Goal: Task Accomplishment & Management: Use online tool/utility

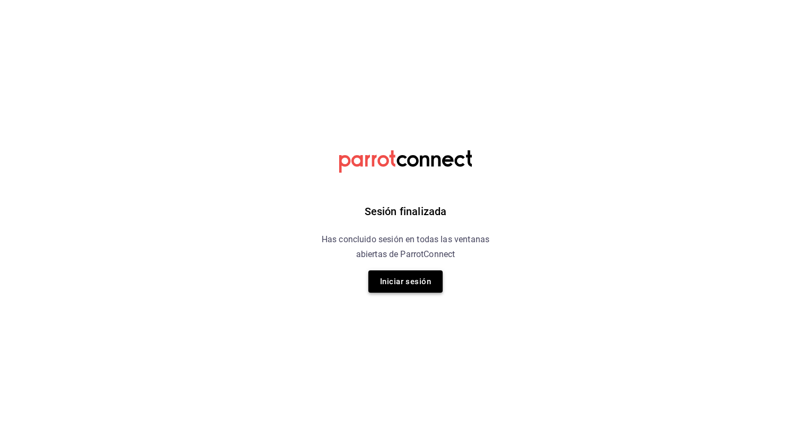
click at [406, 275] on button "Iniciar sesión" at bounding box center [405, 281] width 74 height 22
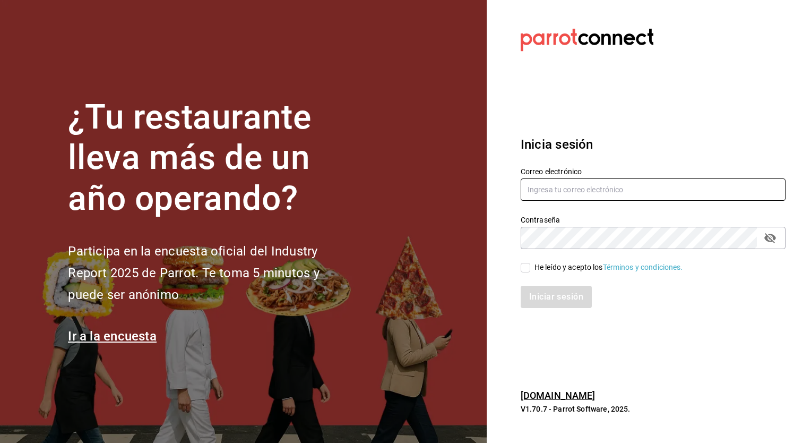
type input "ricardo.granados@costeno.com"
click at [525, 266] on input "He leído y acepto los Términos y condiciones." at bounding box center [526, 268] width 10 height 10
checkbox input "true"
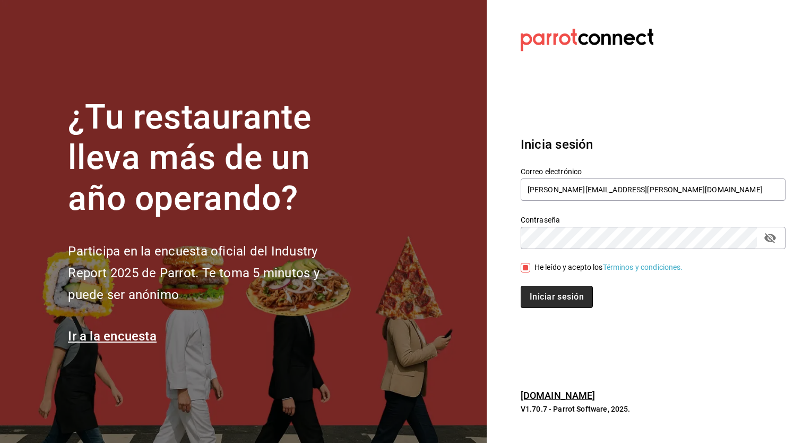
click at [559, 295] on button "Iniciar sesión" at bounding box center [557, 297] width 72 height 22
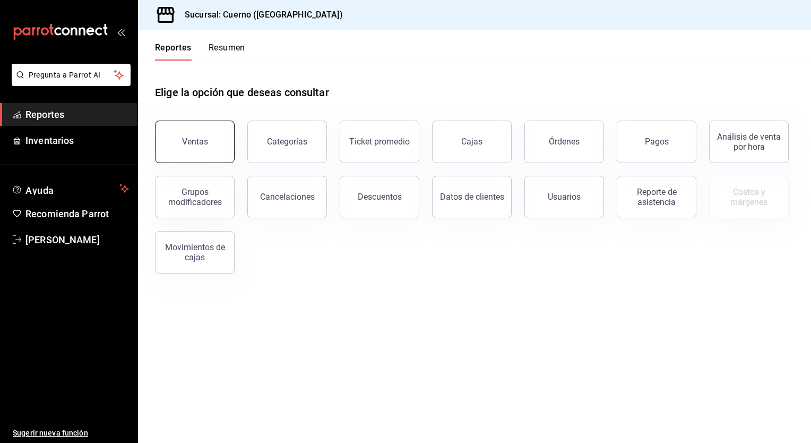
click at [199, 139] on div "Ventas" at bounding box center [195, 141] width 26 height 10
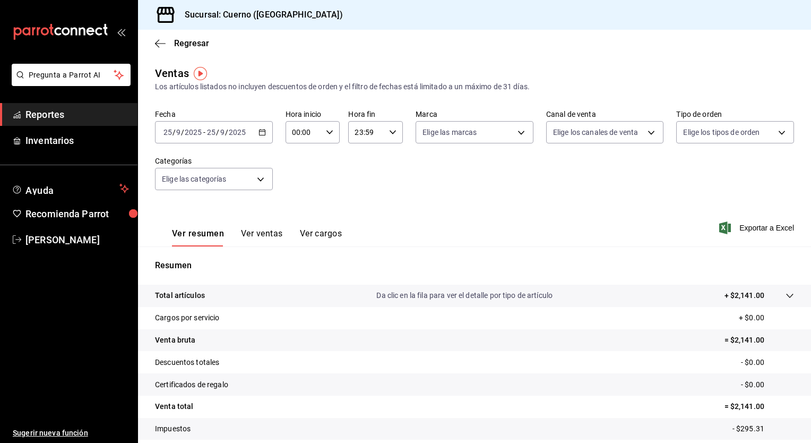
click at [220, 133] on input "9" at bounding box center [222, 132] width 5 height 8
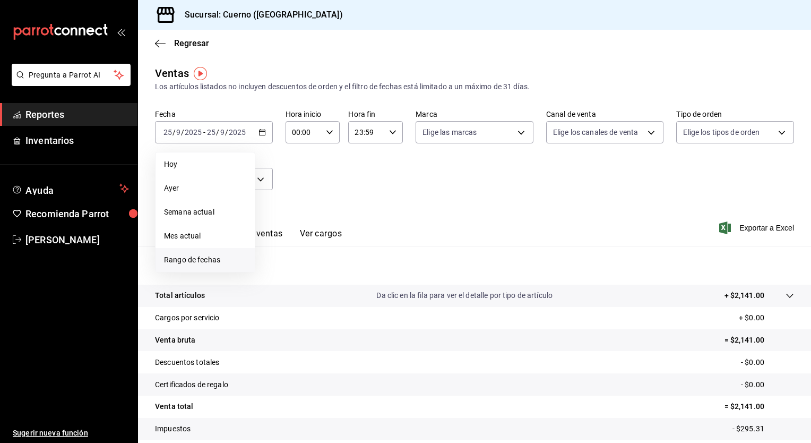
click at [189, 259] on span "Rango de fechas" at bounding box center [205, 259] width 82 height 11
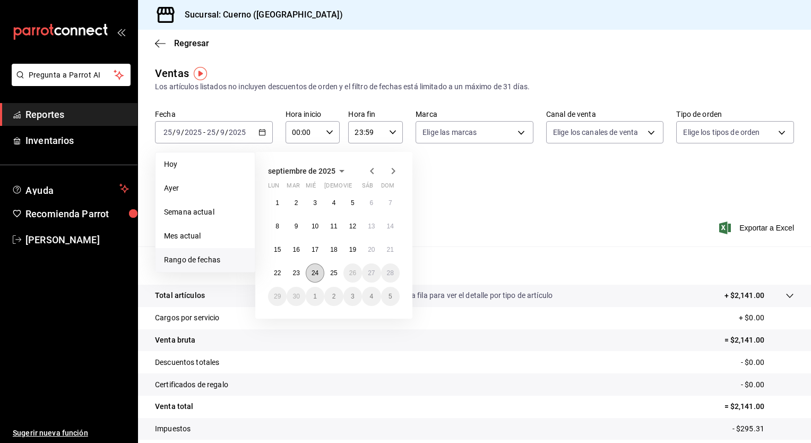
click at [313, 273] on abbr "24" at bounding box center [315, 272] width 7 height 7
click at [331, 277] on button "25" at bounding box center [333, 272] width 19 height 19
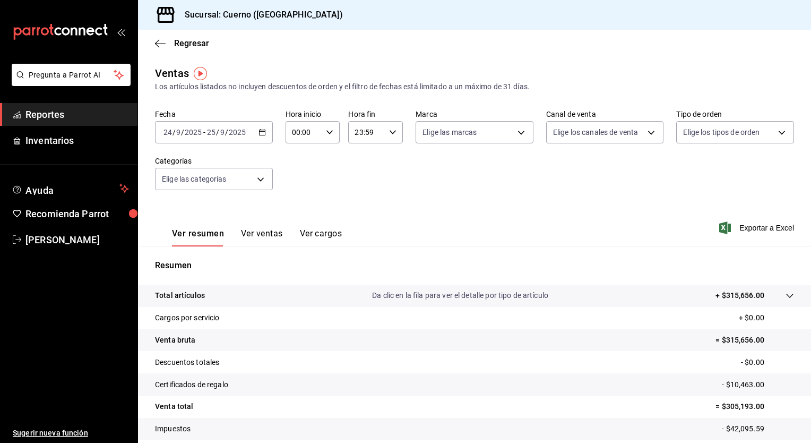
click at [327, 133] on \(Stroke\) "button" at bounding box center [330, 132] width 6 height 4
click at [297, 211] on span "05" at bounding box center [298, 208] width 10 height 8
type input "05:00"
click at [378, 175] on div at bounding box center [405, 221] width 811 height 443
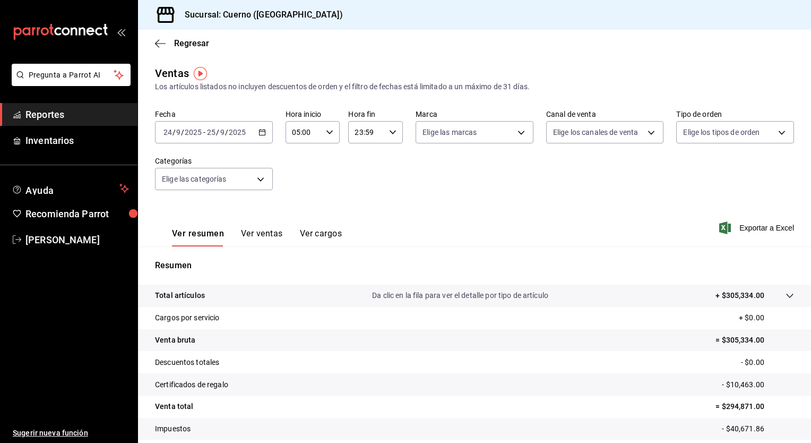
click at [390, 130] on icon "button" at bounding box center [392, 131] width 7 height 7
click at [362, 213] on span "05" at bounding box center [360, 213] width 10 height 8
click at [390, 158] on span "00" at bounding box center [387, 159] width 10 height 8
type input "05:00"
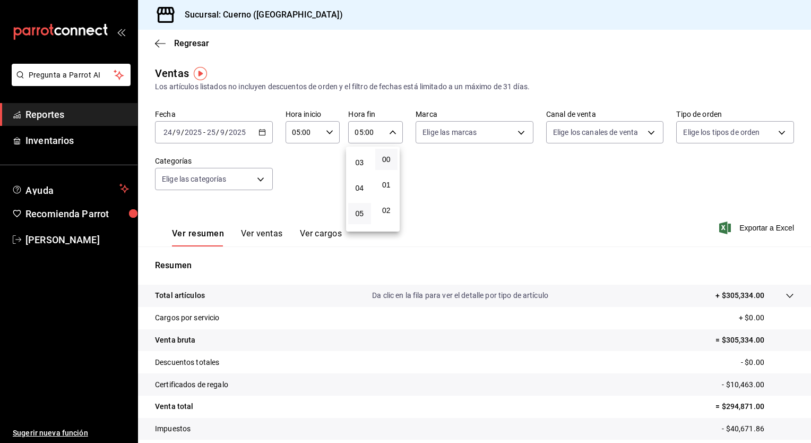
click at [480, 182] on div at bounding box center [405, 221] width 811 height 443
click at [749, 226] on span "Exportar a Excel" at bounding box center [758, 227] width 73 height 13
click at [58, 237] on span "[PERSON_NAME]" at bounding box center [77, 240] width 104 height 14
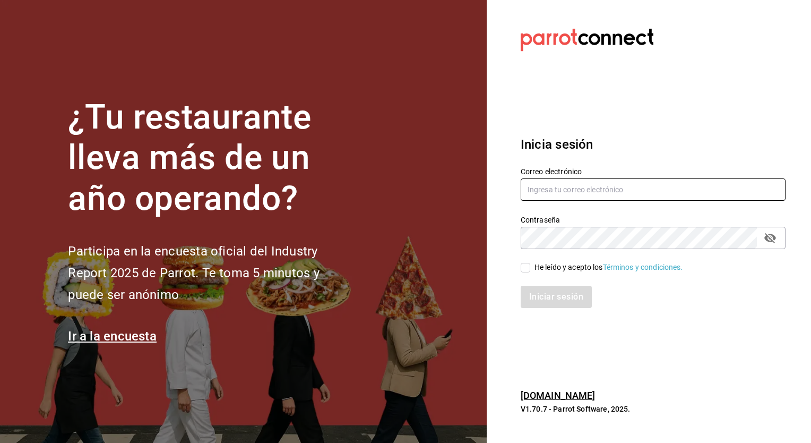
type input "ricardo.granados@costeno.com"
click at [525, 267] on input "He leído y acepto los Términos y condiciones." at bounding box center [526, 268] width 10 height 10
checkbox input "true"
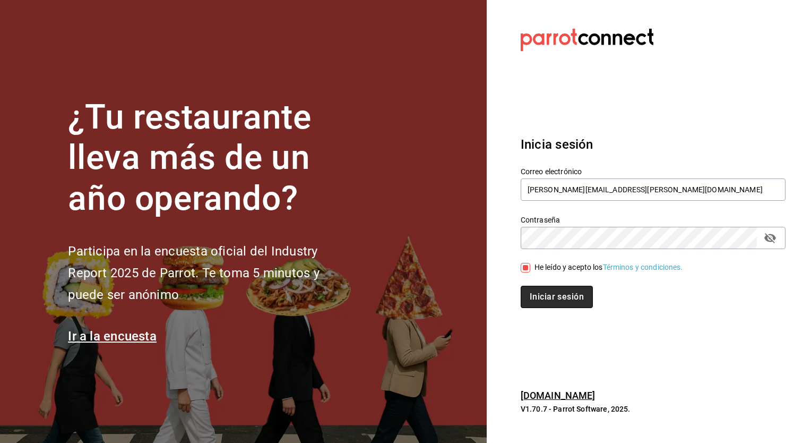
click at [571, 296] on button "Iniciar sesión" at bounding box center [557, 297] width 72 height 22
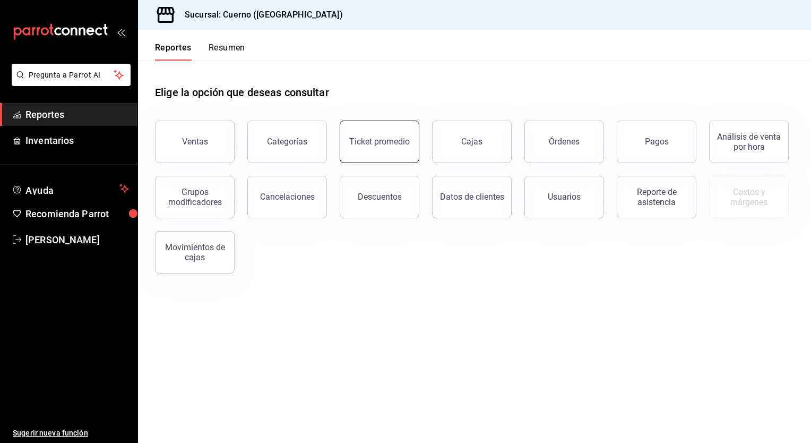
click at [378, 144] on div "Ticket promedio" at bounding box center [379, 141] width 61 height 10
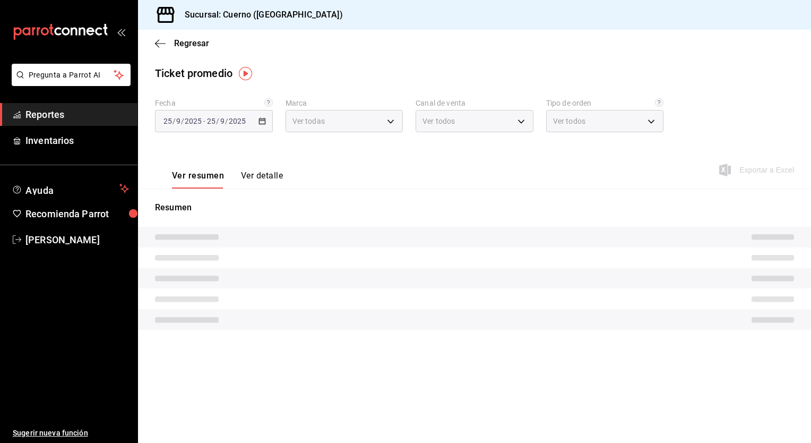
type input "c9e961b9-bc29-480f-a65c-324ff110f526"
type input "PARROT,UBER_EATS,RAPPI,DIDI_FOOD,ONLINE"
type input "dfbf6a66-9e2c-4531-8c07-cb6fdb35851c,965fb10a-4951-4111-90b6-db3caf29f93a,2f3c6…"
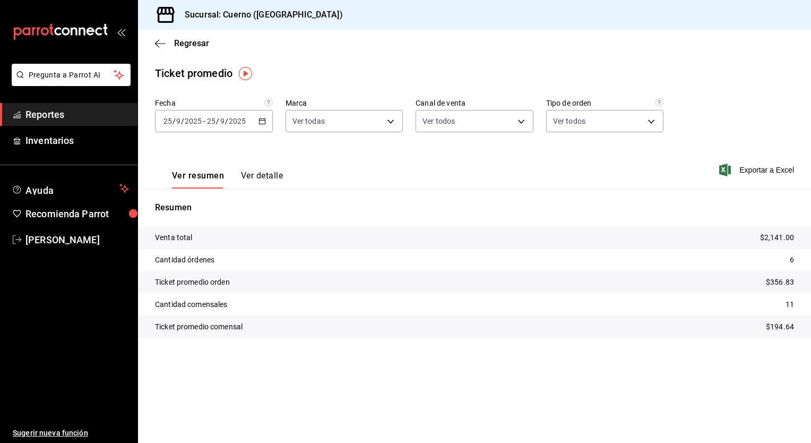
click at [213, 123] on input "25" at bounding box center [212, 121] width 10 height 8
click at [180, 247] on span "Rango de fechas" at bounding box center [205, 248] width 82 height 11
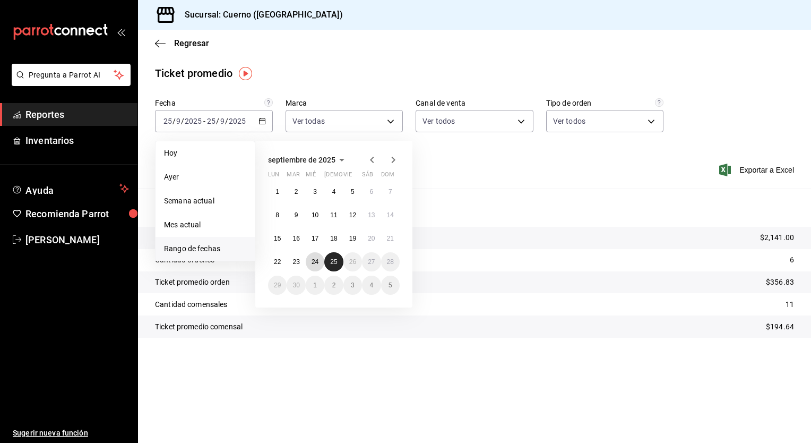
drag, startPoint x: 318, startPoint y: 265, endPoint x: 336, endPoint y: 264, distance: 18.1
click at [336, 264] on div "1 2 3 4 5 6 7 8 9 10 11 12 13 14 15 16 17 18 19 20 21 22 23 24 25 26 27 28 29 3…" at bounding box center [334, 238] width 132 height 113
click at [336, 264] on abbr "25" at bounding box center [333, 261] width 7 height 7
click at [208, 252] on span "Rango de fechas" at bounding box center [205, 248] width 82 height 11
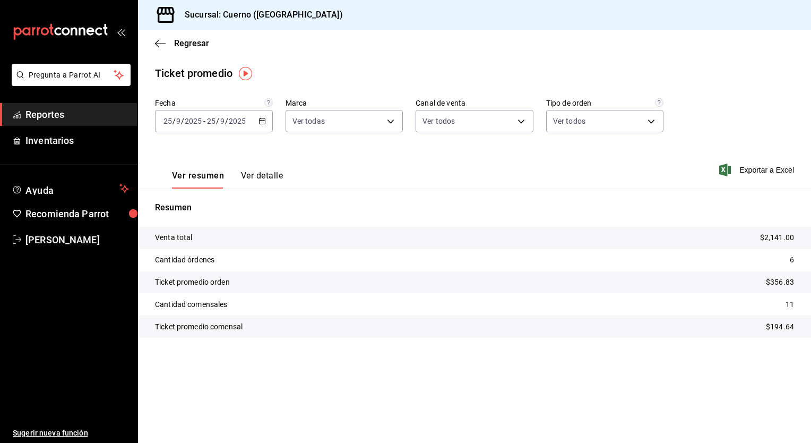
click at [495, 191] on div "Resumen Venta total $2,141.00 Cantidad órdenes 6 Ticket promedio orden $356.83 …" at bounding box center [474, 269] width 673 height 162
click at [201, 123] on input "2025" at bounding box center [193, 121] width 18 height 8
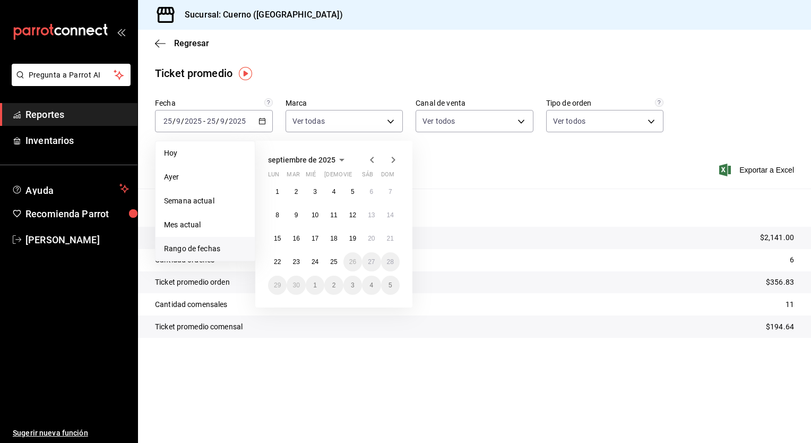
click at [187, 247] on span "Rango de fechas" at bounding box center [205, 248] width 82 height 11
click at [316, 266] on button "24" at bounding box center [315, 261] width 19 height 19
click at [339, 263] on button "25" at bounding box center [333, 261] width 19 height 19
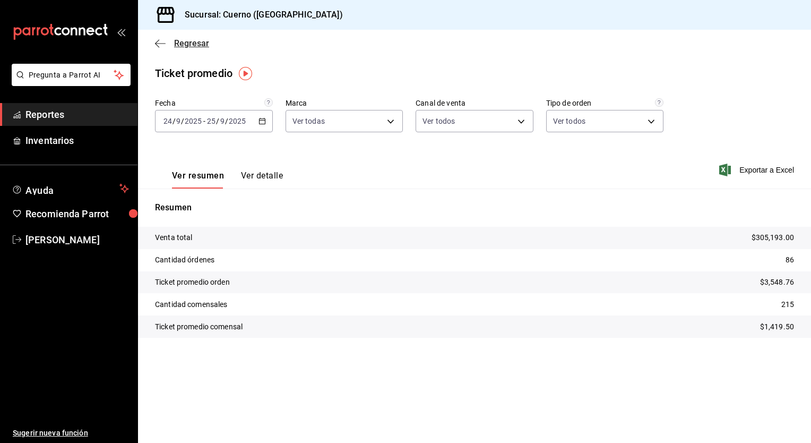
click at [188, 44] on span "Regresar" at bounding box center [191, 43] width 35 height 10
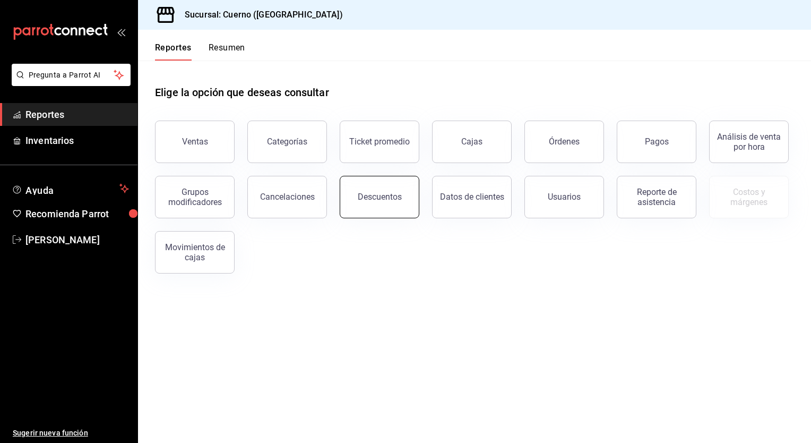
click at [375, 201] on div "Descuentos" at bounding box center [380, 197] width 44 height 10
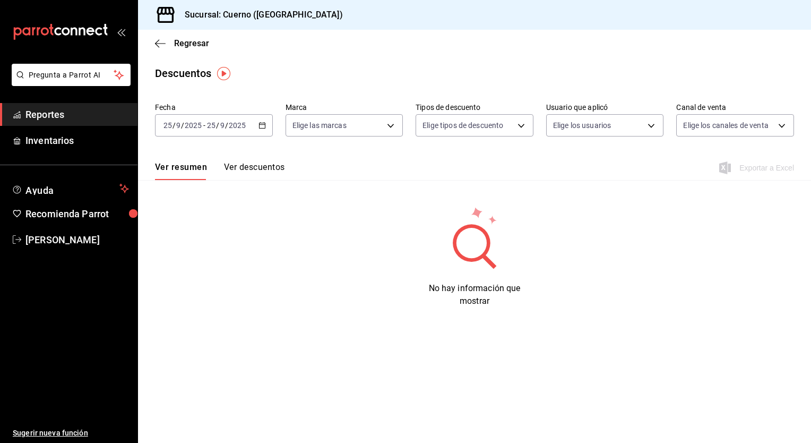
click at [205, 127] on div "[DATE] [DATE]" at bounding box center [225, 125] width 41 height 8
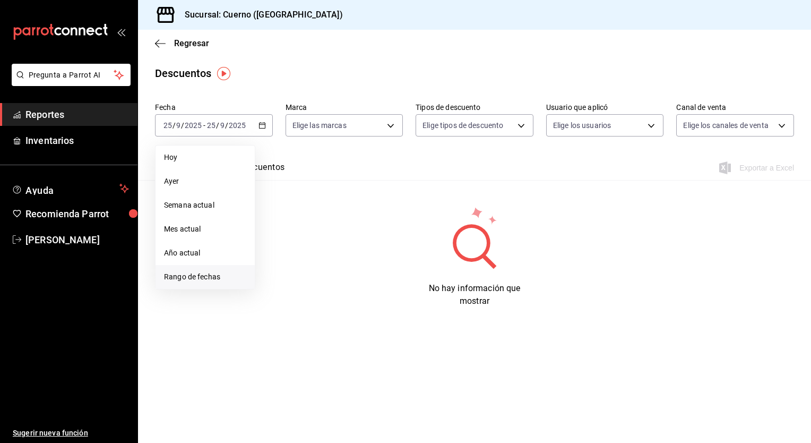
click at [190, 279] on span "Rango de fechas" at bounding box center [205, 276] width 82 height 11
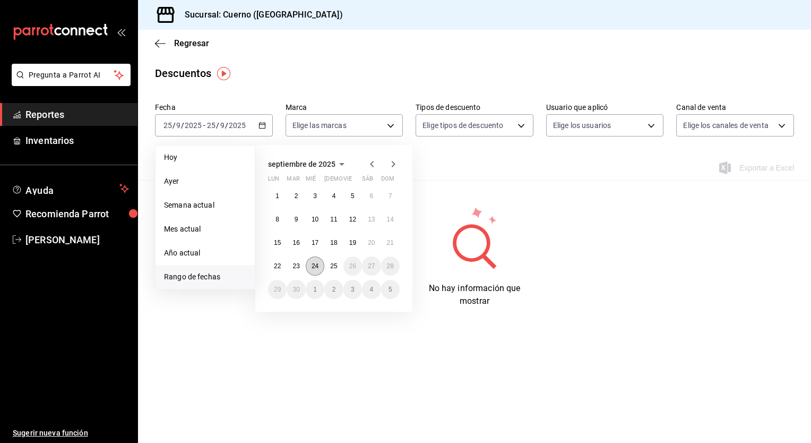
click at [312, 265] on abbr "24" at bounding box center [315, 265] width 7 height 7
click at [335, 271] on button "25" at bounding box center [333, 265] width 19 height 19
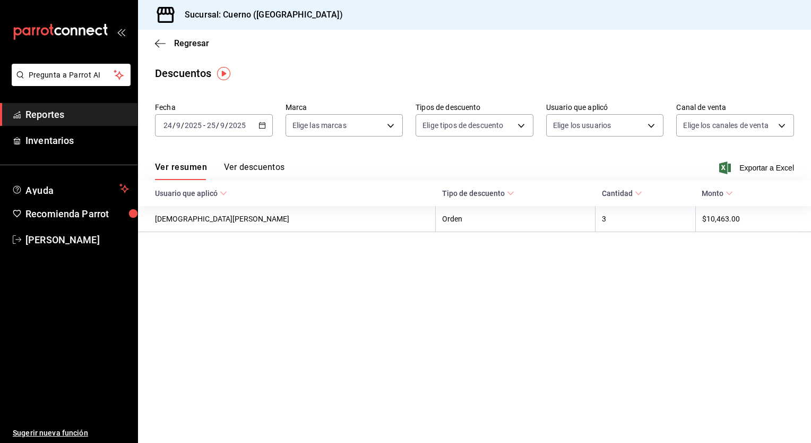
click at [261, 167] on button "Ver descuentos" at bounding box center [254, 171] width 61 height 18
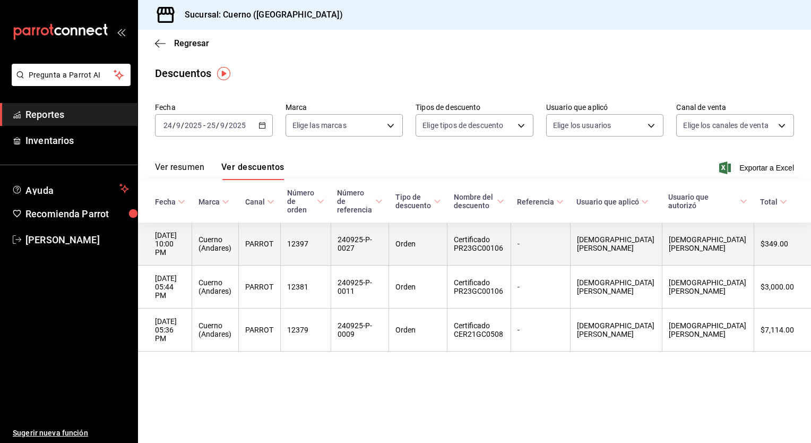
click at [448, 244] on th "Orden" at bounding box center [418, 243] width 58 height 43
drag, startPoint x: 507, startPoint y: 227, endPoint x: 559, endPoint y: 247, distance: 55.8
click at [511, 247] on th "Certificado PR23GC00106" at bounding box center [479, 243] width 63 height 43
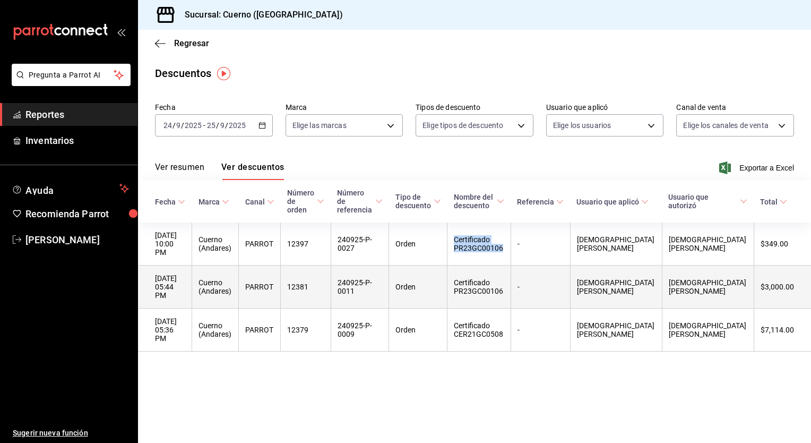
copy th "Certificado PR23GC00106"
click at [504, 265] on th "Certificado PR23GC00106" at bounding box center [479, 286] width 63 height 43
drag, startPoint x: 504, startPoint y: 261, endPoint x: 559, endPoint y: 281, distance: 58.3
click at [511, 281] on th "Certificado PR23GC00106" at bounding box center [479, 286] width 63 height 43
copy th "Certificado PR23GC00106"
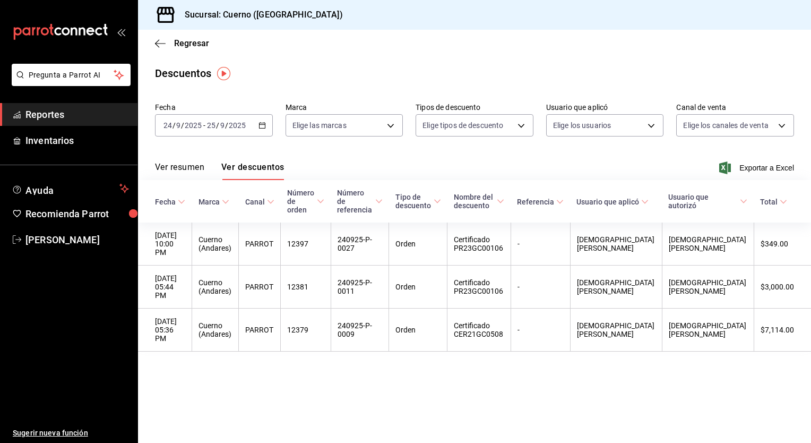
click at [508, 359] on main "Regresar Descuentos Fecha [DATE] [DATE] - [DATE] [DATE] Marca Elige las marcas …" at bounding box center [474, 236] width 673 height 413
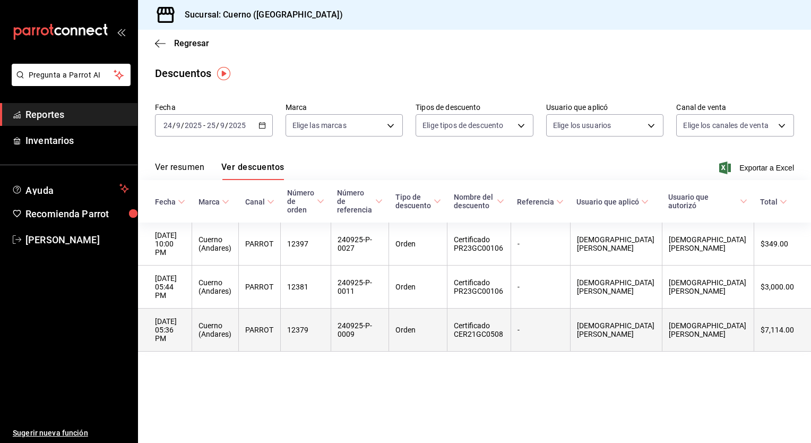
click at [507, 308] on th "Certificado CER21GC0508" at bounding box center [479, 329] width 63 height 43
drag, startPoint x: 507, startPoint y: 297, endPoint x: 557, endPoint y: 313, distance: 52.2
click at [511, 313] on th "Certificado CER21GC0508" at bounding box center [479, 329] width 63 height 43
copy th "Certificado CER21GC0508"
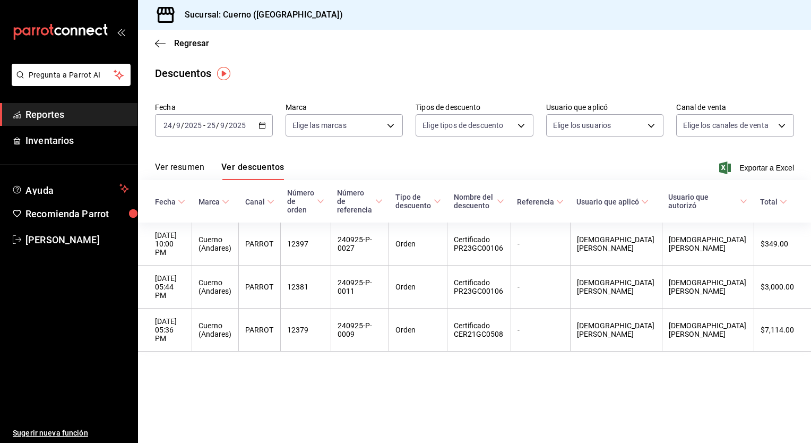
click at [468, 367] on main "Regresar Descuentos Fecha [DATE] [DATE] - [DATE] [DATE] Marca Elige las marcas …" at bounding box center [474, 236] width 673 height 413
click at [248, 344] on main "Regresar Descuentos Fecha [DATE] [DATE] - [DATE] [DATE] Marca Elige las marcas …" at bounding box center [474, 236] width 673 height 413
click at [194, 43] on span "Regresar" at bounding box center [191, 43] width 35 height 10
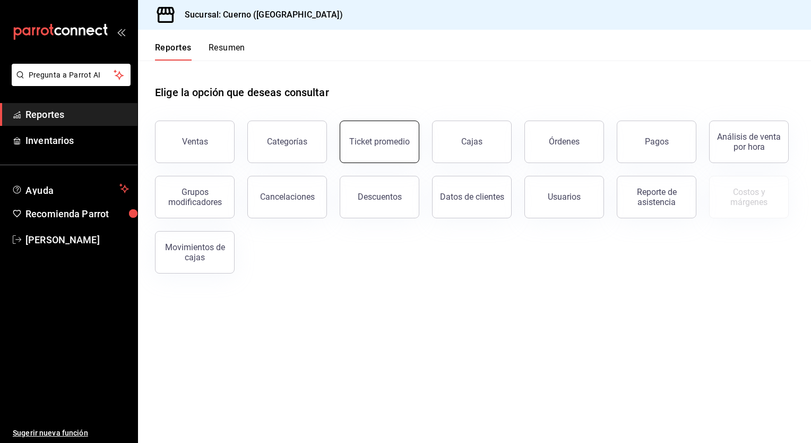
click at [379, 149] on button "Ticket promedio" at bounding box center [380, 142] width 80 height 42
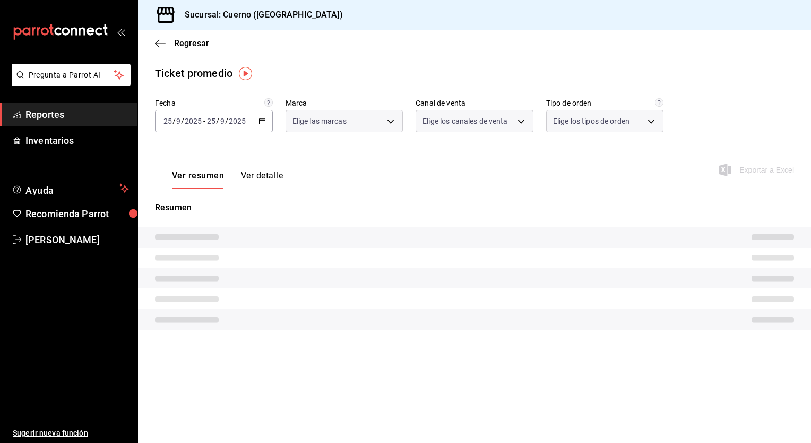
type input "c9e961b9-bc29-480f-a65c-324ff110f526"
type input "PARROT,UBER_EATS,RAPPI,DIDI_FOOD,ONLINE"
type input "dfbf6a66-9e2c-4531-8c07-cb6fdb35851c,965fb10a-4951-4111-90b6-db3caf29f93a,2f3c6…"
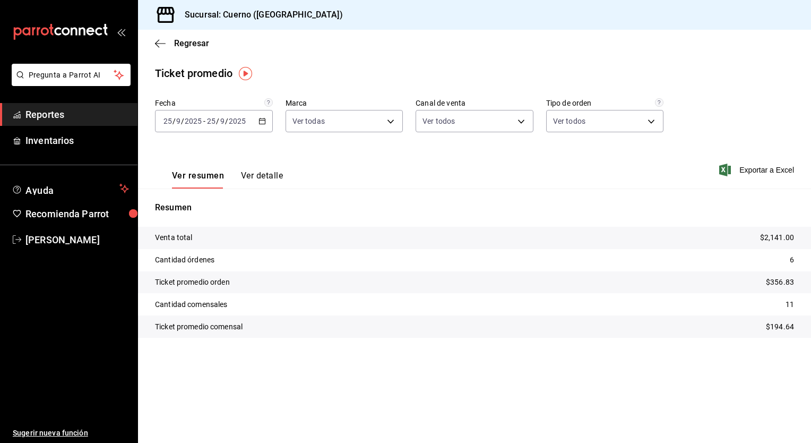
click at [204, 123] on span "-" at bounding box center [204, 121] width 2 height 8
click at [197, 248] on span "Rango de fechas" at bounding box center [205, 248] width 82 height 11
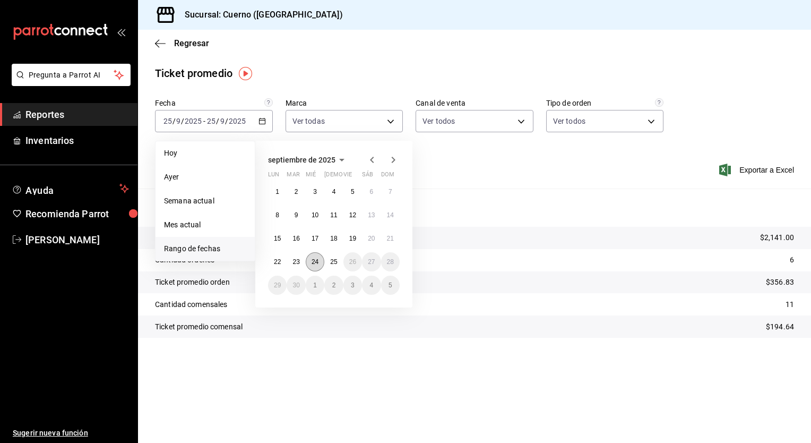
click at [312, 258] on abbr "24" at bounding box center [315, 261] width 7 height 7
click at [335, 264] on abbr "25" at bounding box center [333, 261] width 7 height 7
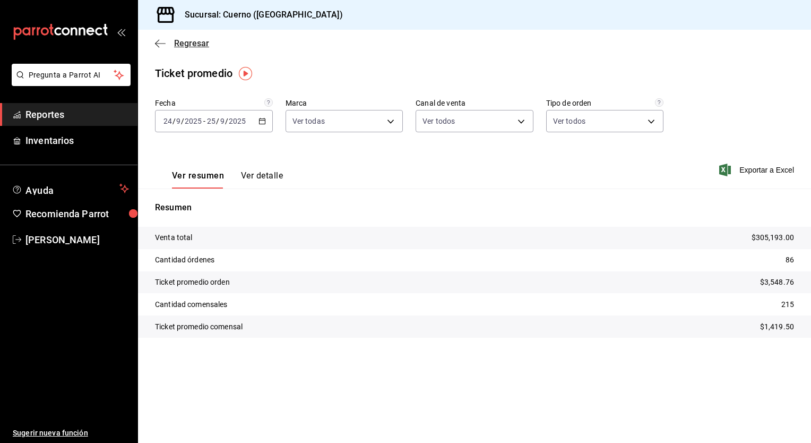
click at [184, 41] on span "Regresar" at bounding box center [191, 43] width 35 height 10
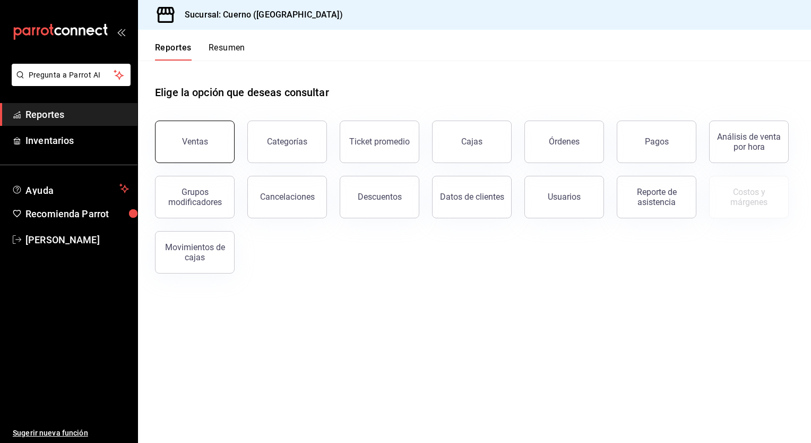
click at [202, 138] on div "Ventas" at bounding box center [195, 141] width 26 height 10
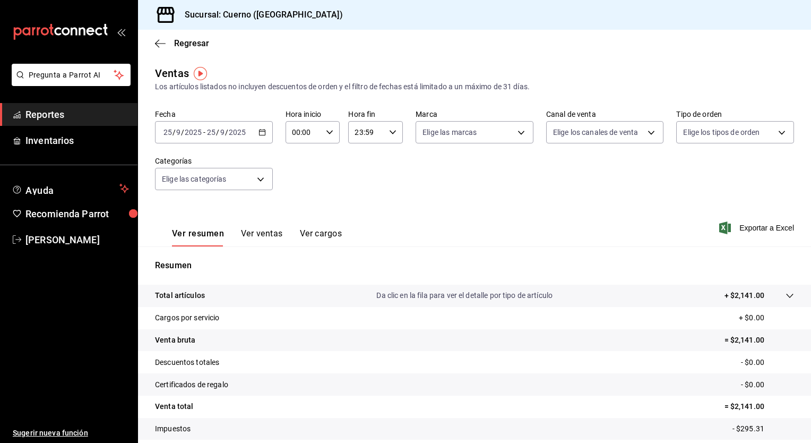
click at [201, 130] on input "2025" at bounding box center [193, 132] width 18 height 8
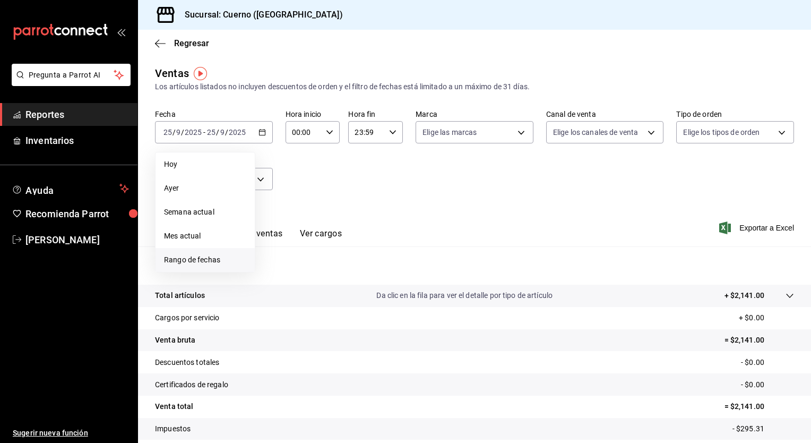
click at [193, 260] on span "Rango de fechas" at bounding box center [205, 259] width 82 height 11
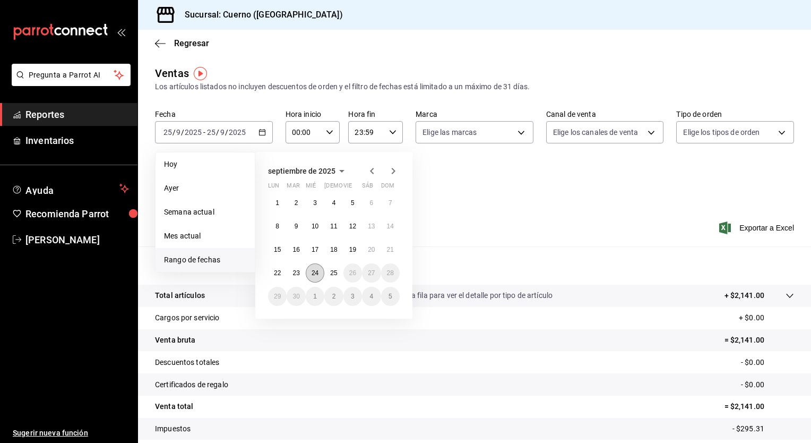
click at [315, 269] on abbr "24" at bounding box center [315, 272] width 7 height 7
click at [333, 275] on abbr "25" at bounding box center [333, 272] width 7 height 7
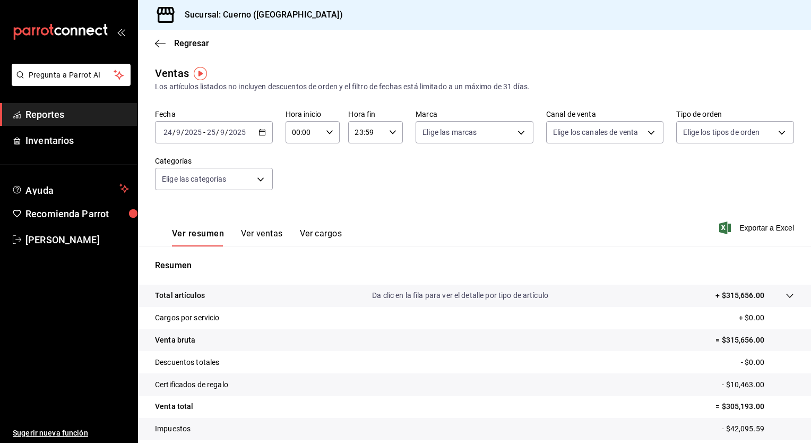
click at [326, 133] on icon "button" at bounding box center [329, 131] width 7 height 7
click at [297, 198] on span "05" at bounding box center [298, 195] width 10 height 8
type input "05:00"
click at [369, 134] on div at bounding box center [405, 221] width 811 height 443
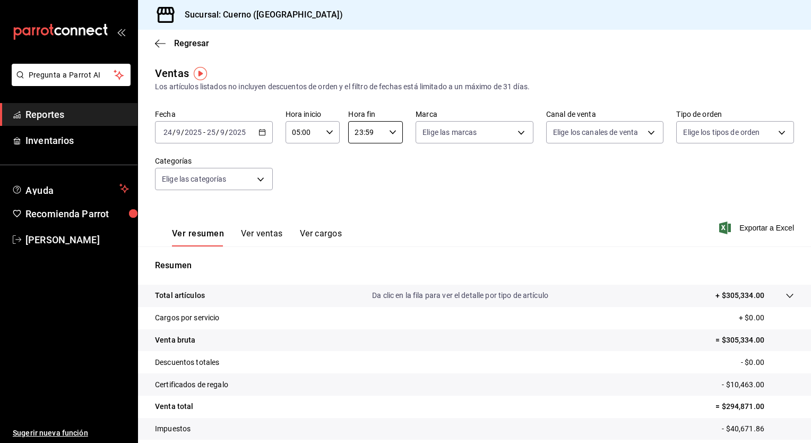
click at [369, 134] on input "23:59" at bounding box center [366, 132] width 37 height 21
click at [358, 176] on span "05" at bounding box center [360, 174] width 10 height 8
click at [385, 159] on span "00" at bounding box center [387, 159] width 10 height 8
type input "05:00"
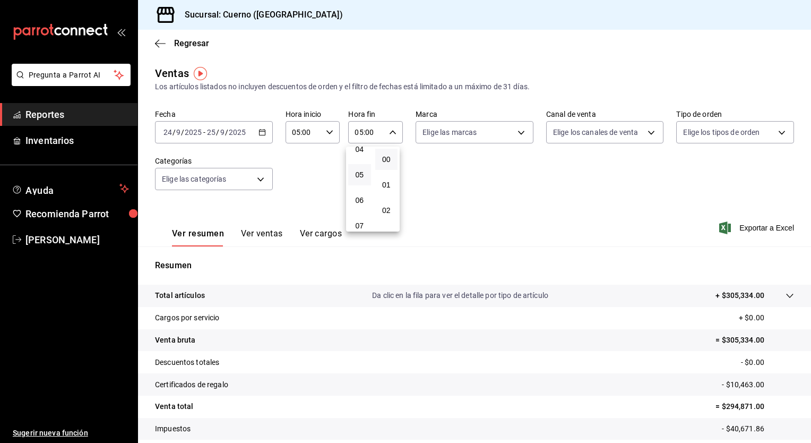
click at [265, 230] on div at bounding box center [405, 221] width 811 height 443
click at [264, 233] on button "Ver ventas" at bounding box center [262, 237] width 42 height 18
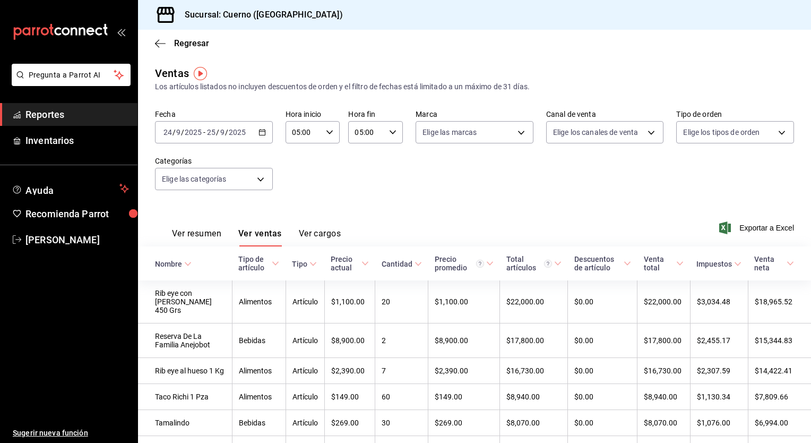
click at [197, 236] on button "Ver resumen" at bounding box center [196, 237] width 49 height 18
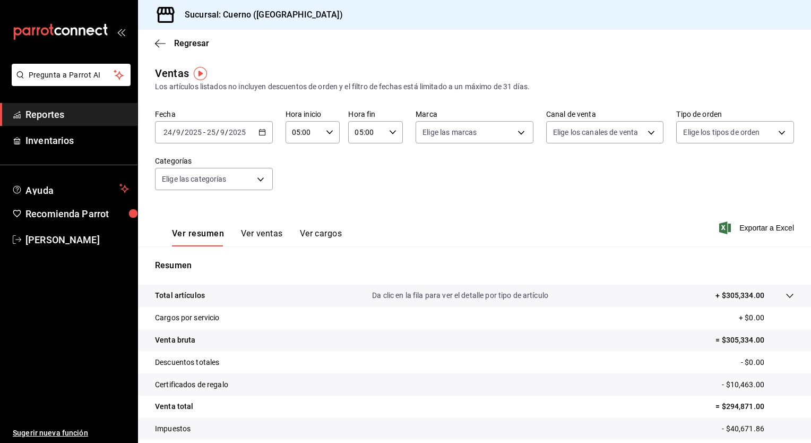
scroll to position [66, 0]
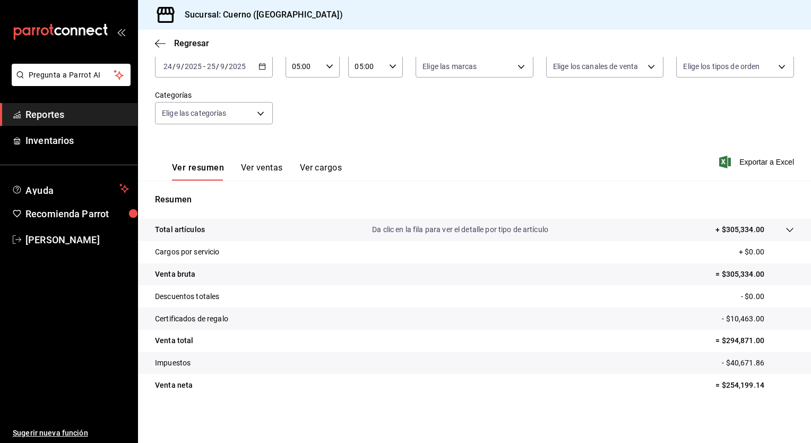
click at [786, 230] on icon at bounding box center [789, 230] width 7 height 4
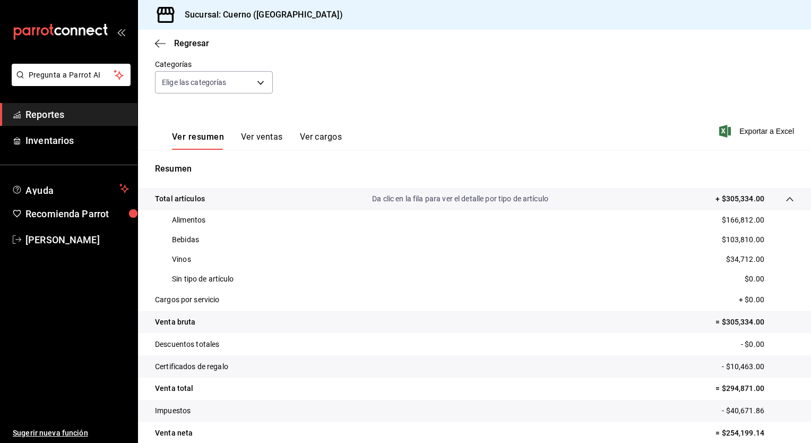
scroll to position [124, 0]
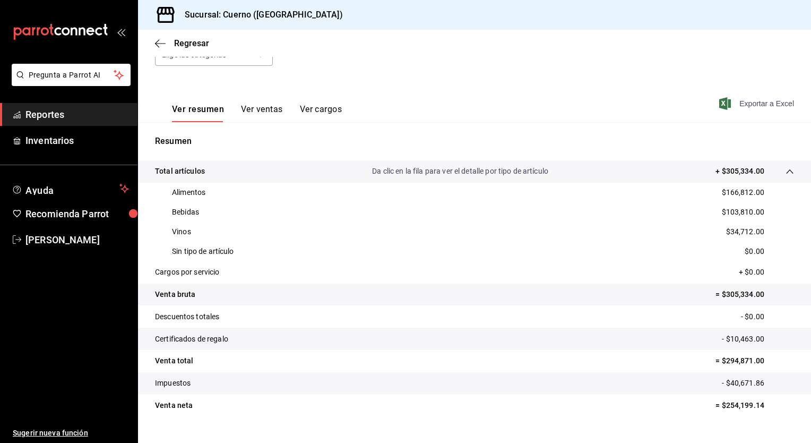
click at [754, 99] on span "Exportar a Excel" at bounding box center [758, 103] width 73 height 13
